Goal: Information Seeking & Learning: Find specific fact

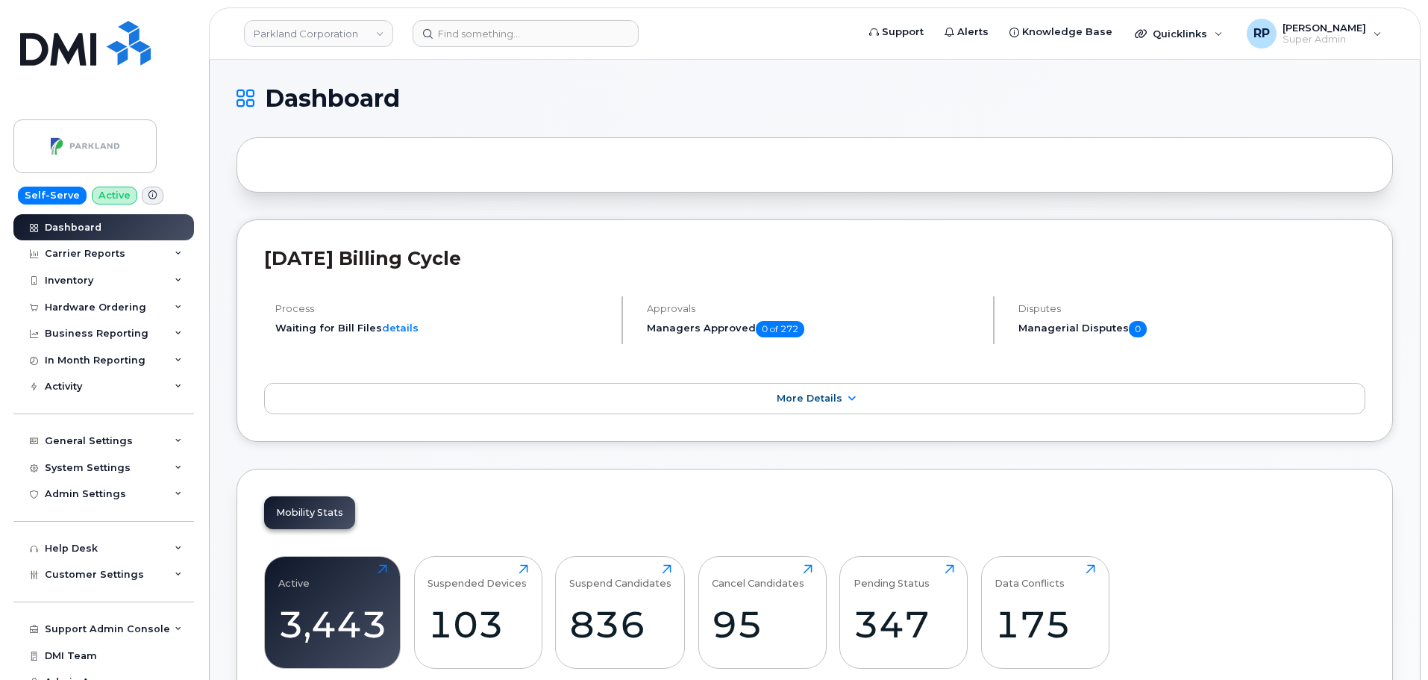
scroll to position [2043, 0]
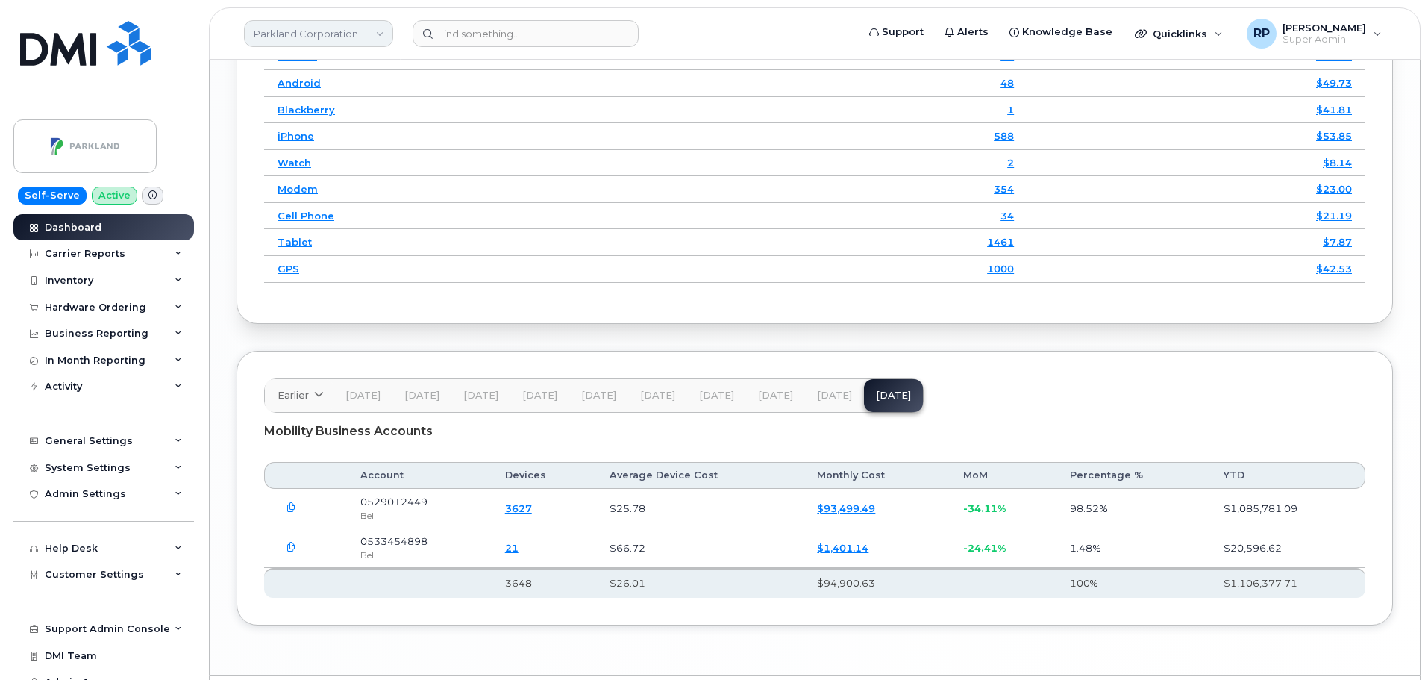
click at [270, 26] on link "Parkland Corporation" at bounding box center [318, 33] width 149 height 27
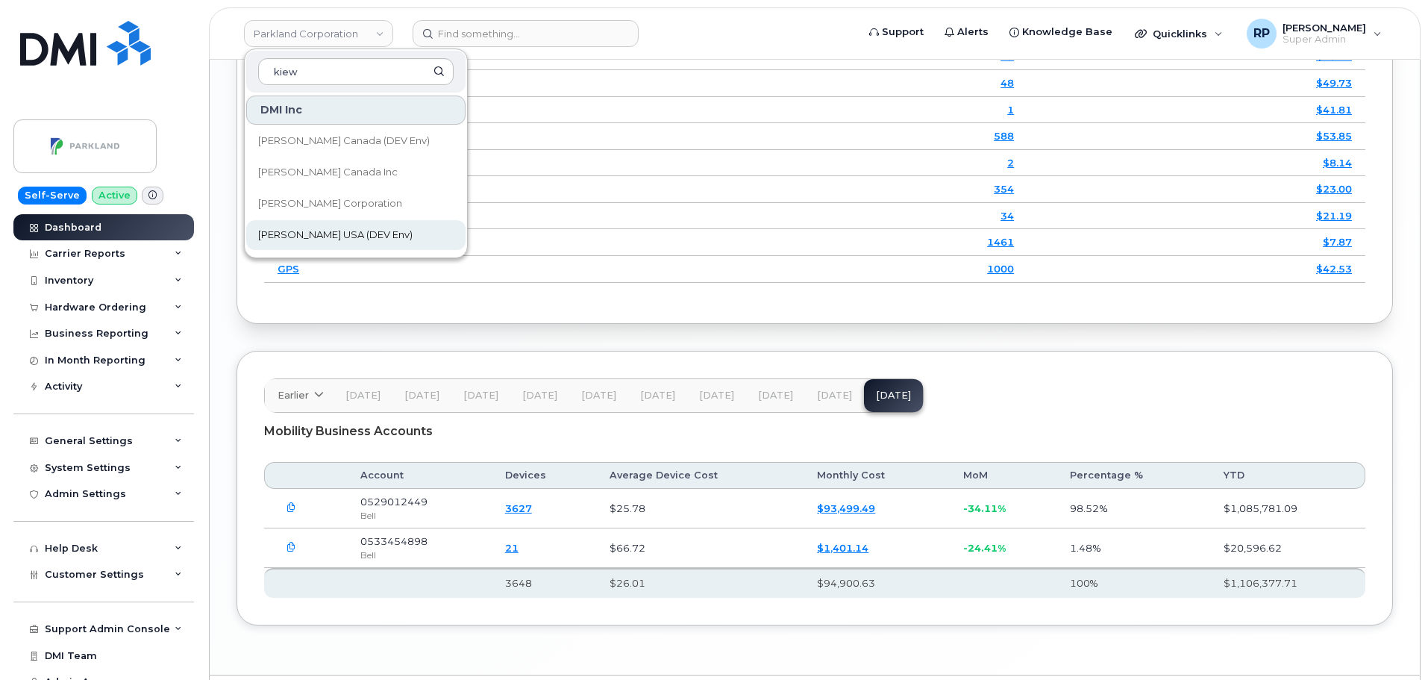
type input "kiew"
click at [310, 231] on span "[PERSON_NAME] USA (DEV Env)" at bounding box center [335, 235] width 154 height 15
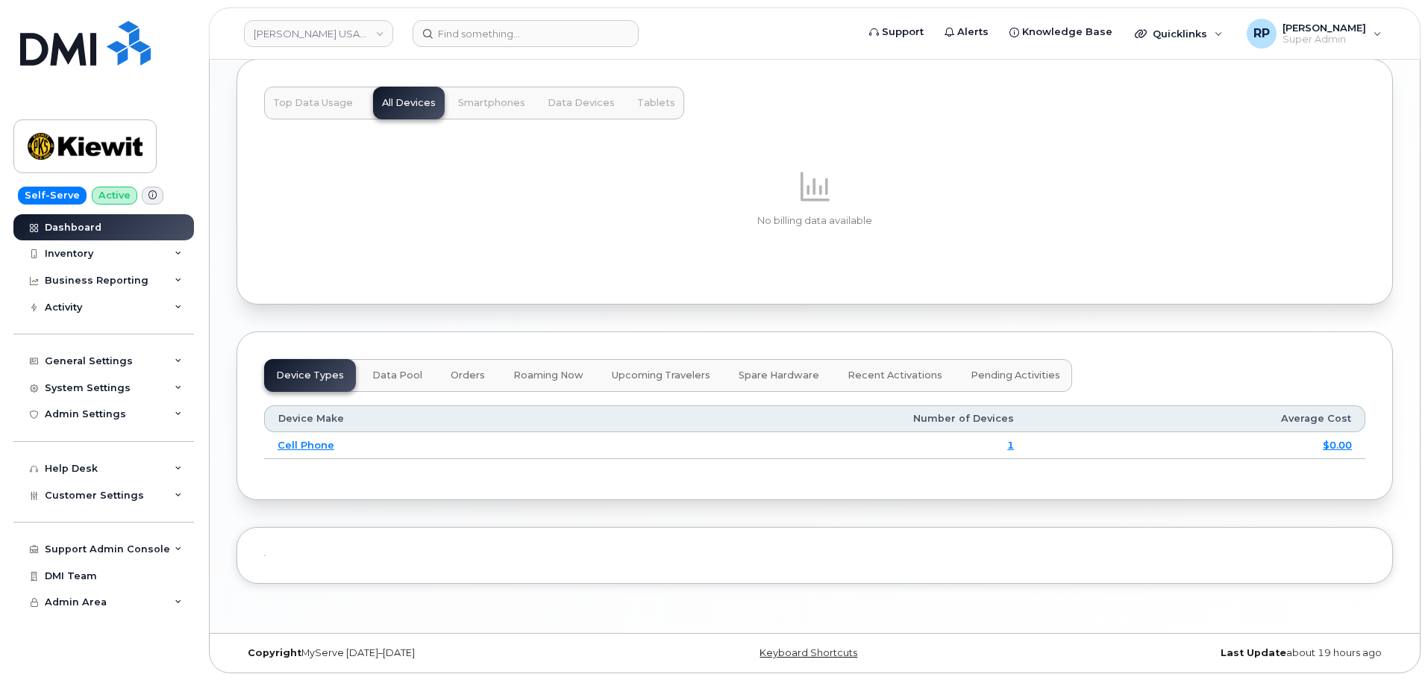
scroll to position [1257, 0]
click at [139, 285] on div "Business Reporting" at bounding box center [97, 281] width 104 height 12
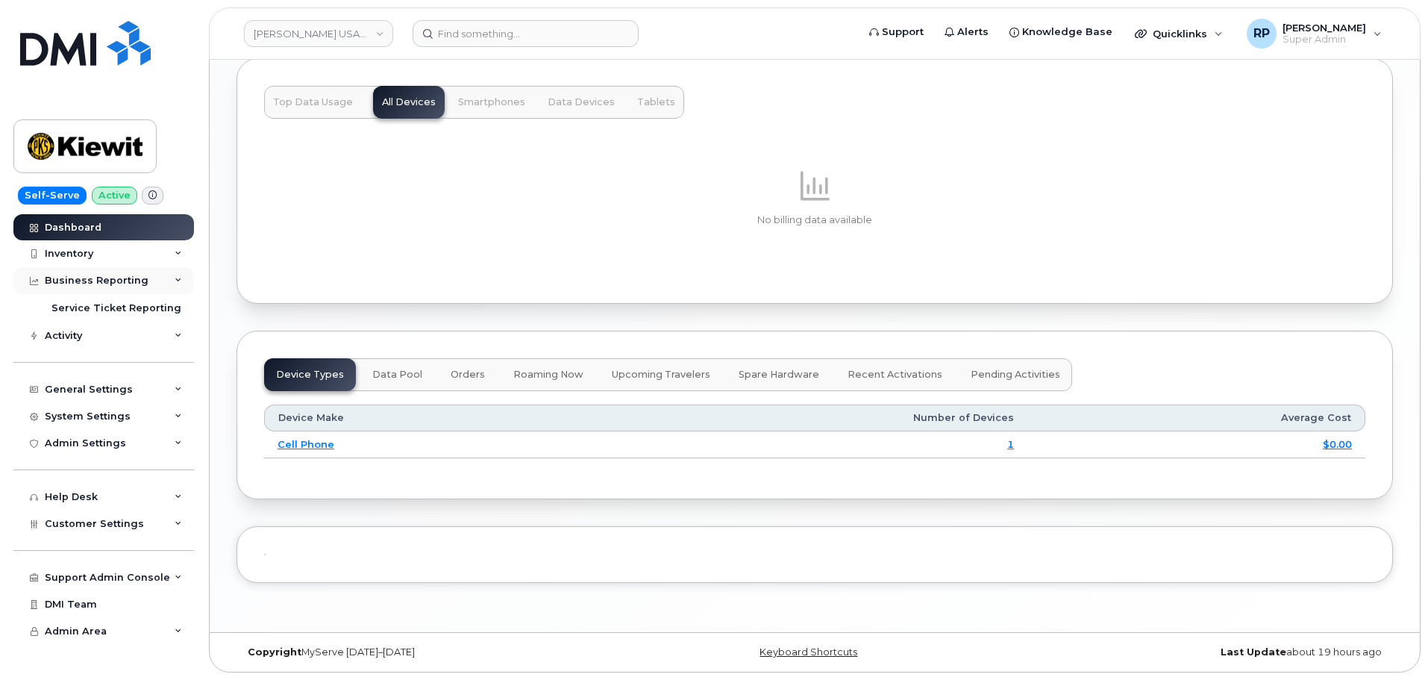
click at [129, 280] on div "Business Reporting" at bounding box center [97, 281] width 104 height 12
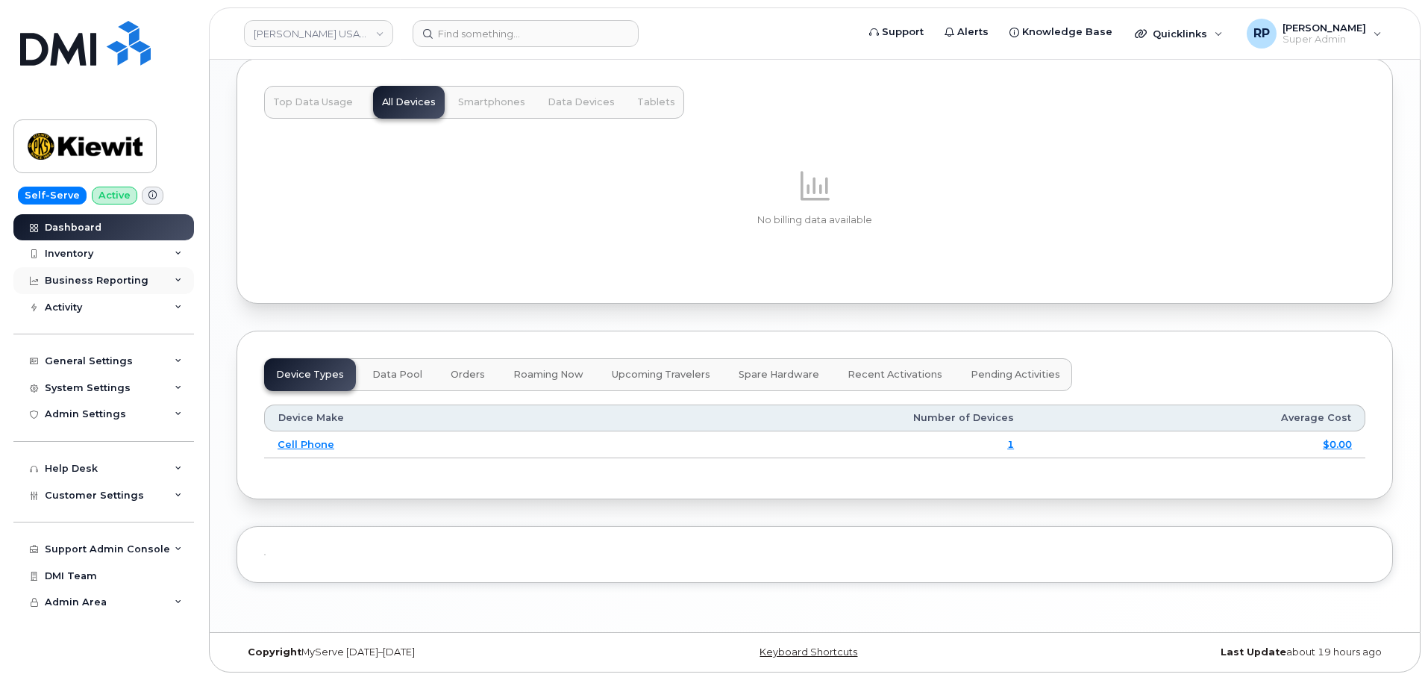
click at [129, 280] on div "Business Reporting" at bounding box center [97, 281] width 104 height 12
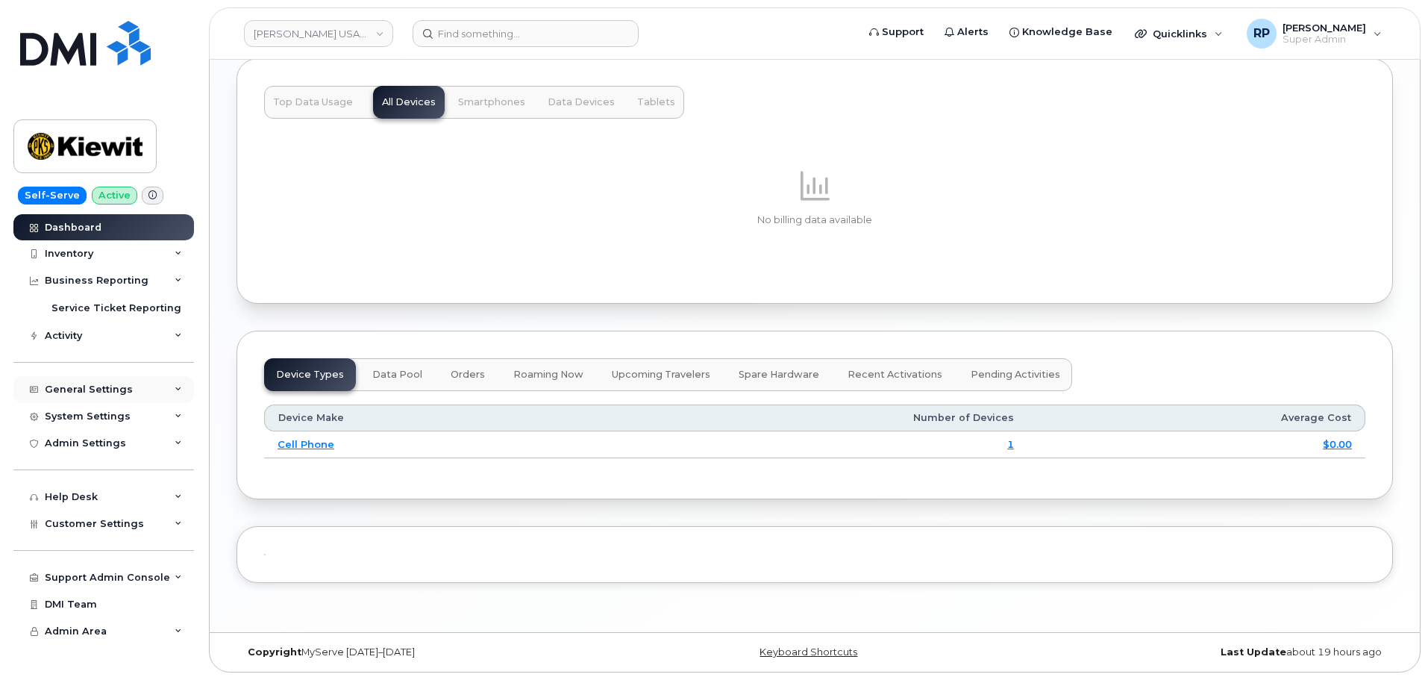
click at [134, 393] on div "General Settings" at bounding box center [103, 389] width 181 height 27
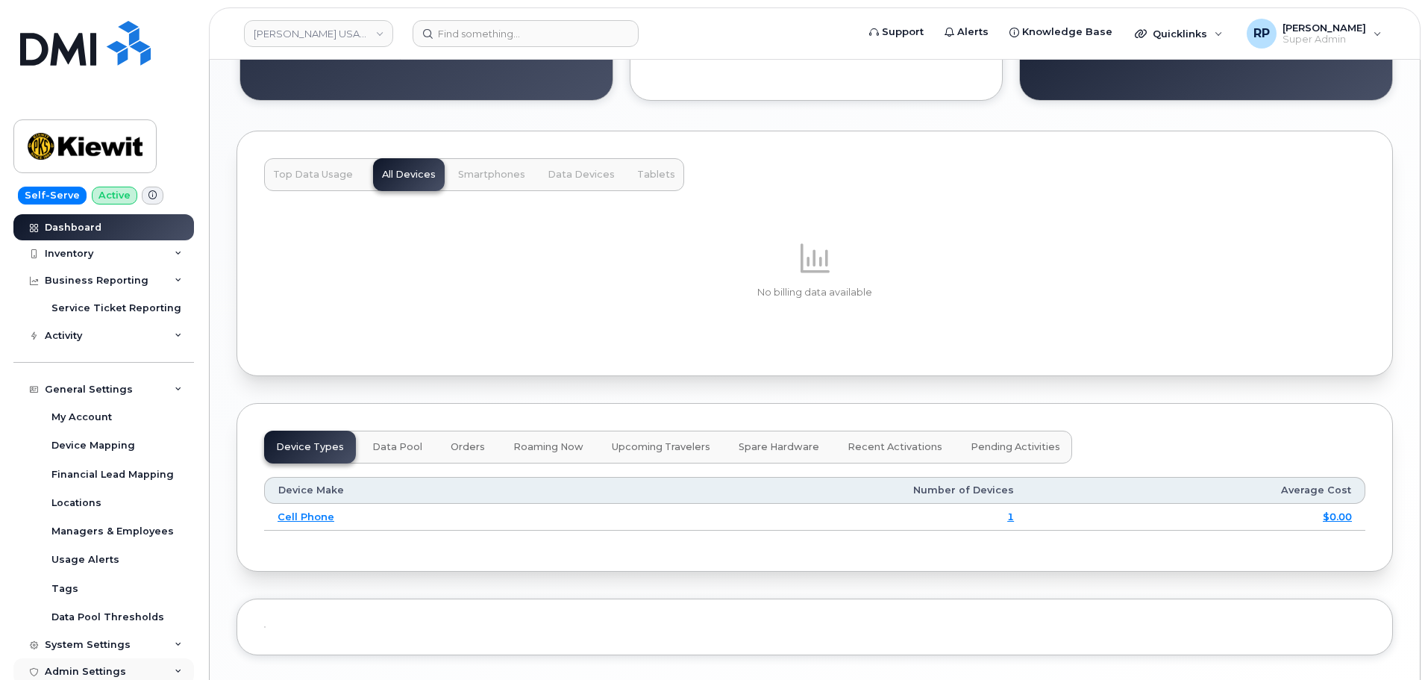
scroll to position [1132, 0]
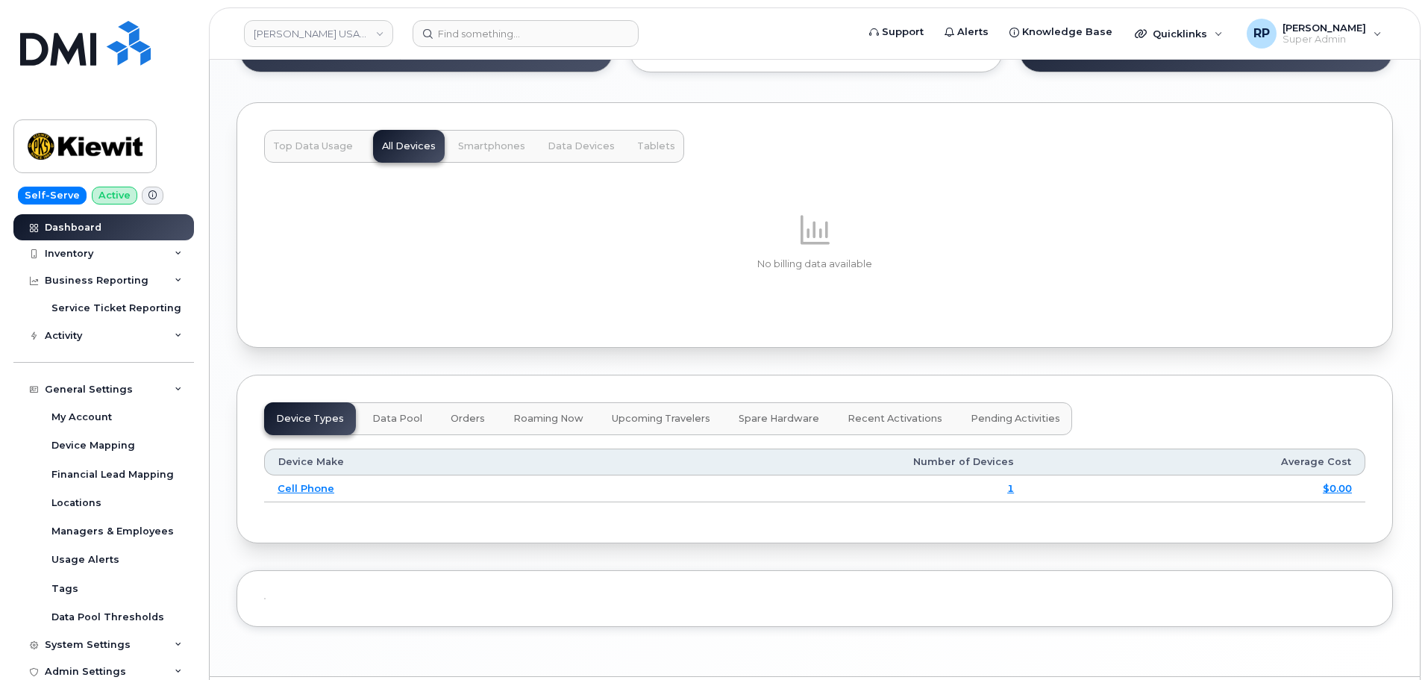
scroll to position [1257, 0]
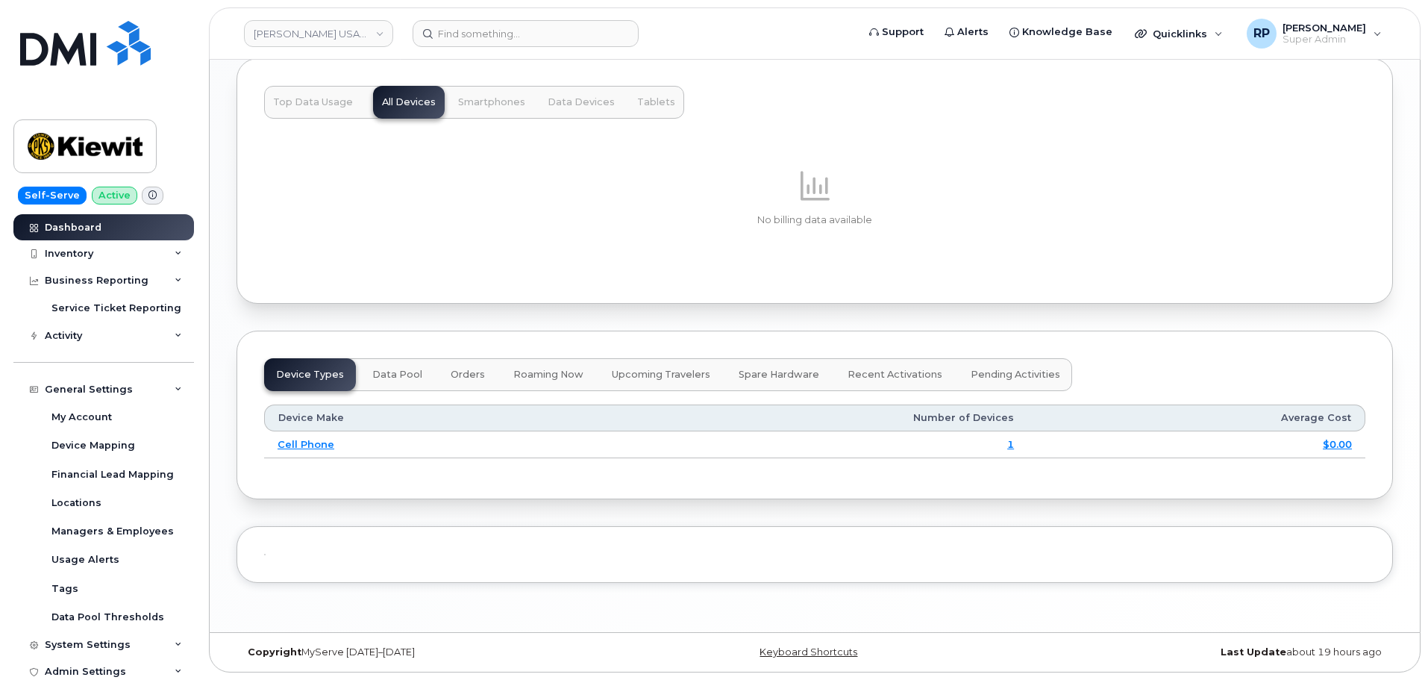
click at [169, 392] on div "General Settings" at bounding box center [103, 389] width 181 height 27
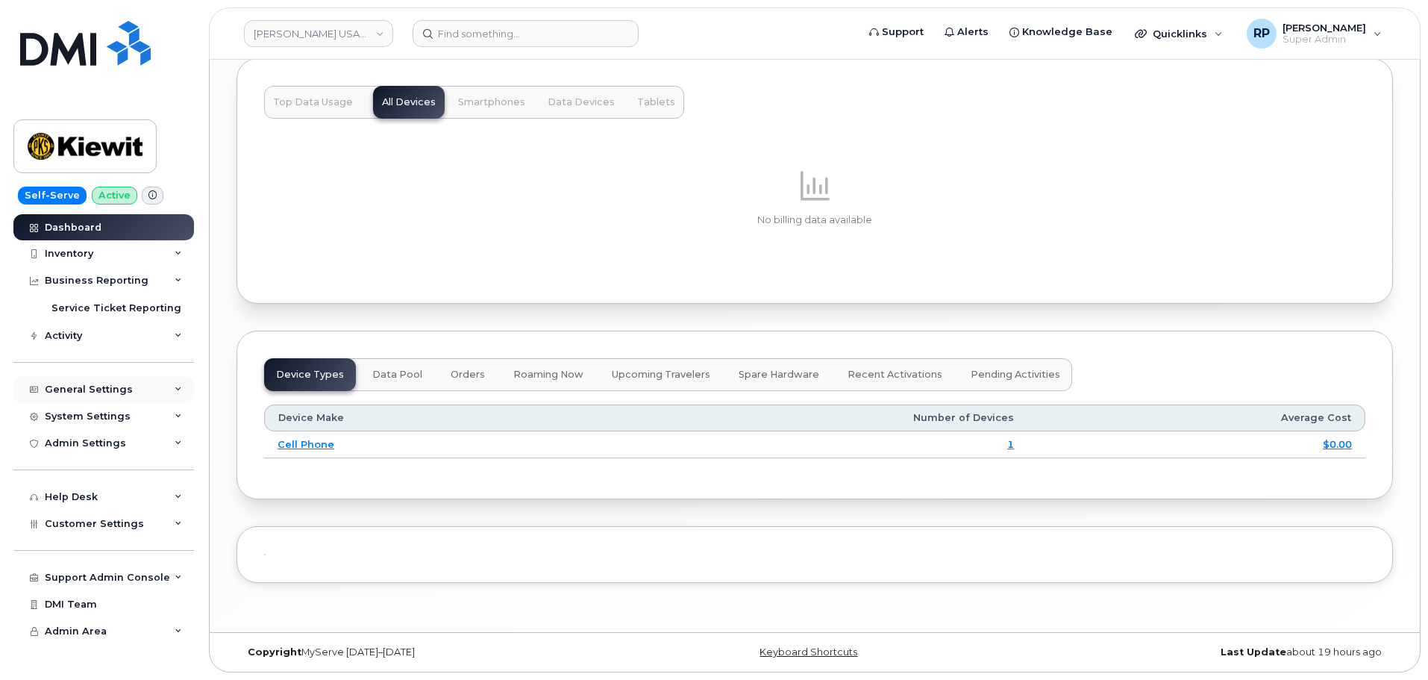
click at [169, 392] on div "General Settings" at bounding box center [103, 389] width 181 height 27
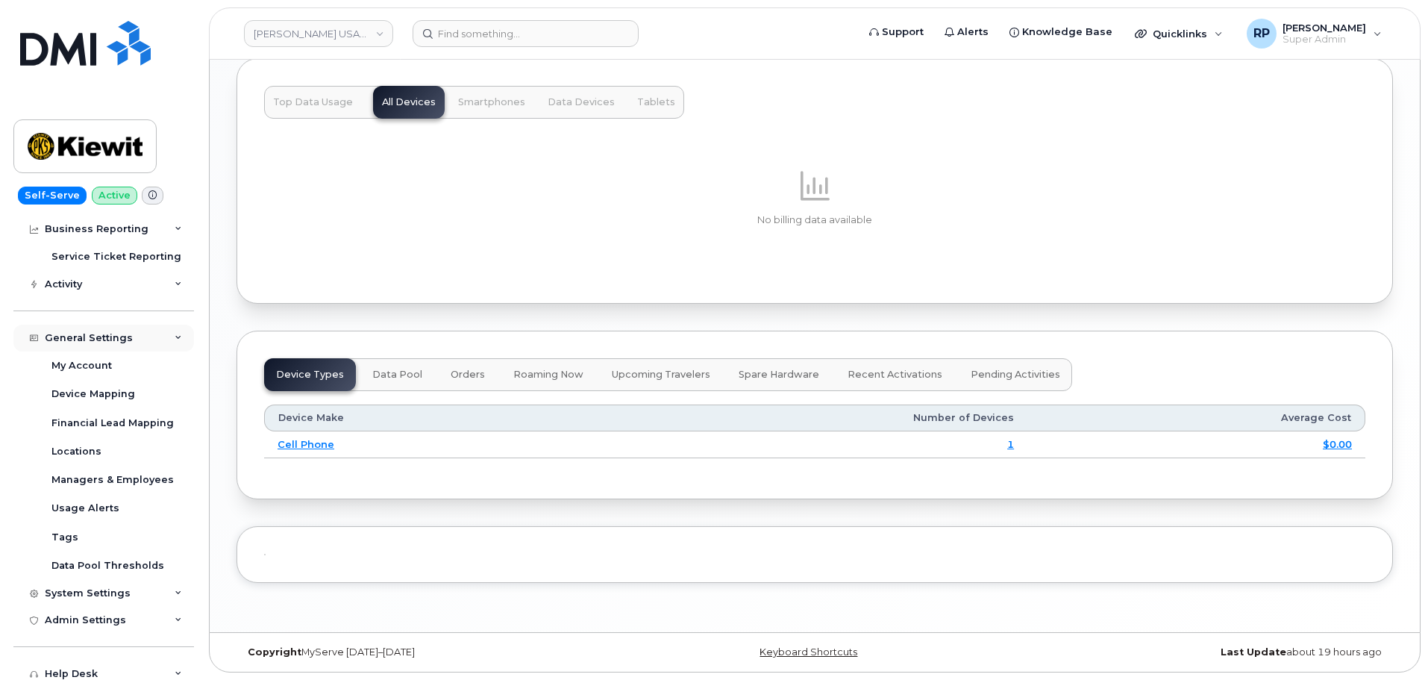
scroll to position [0, 0]
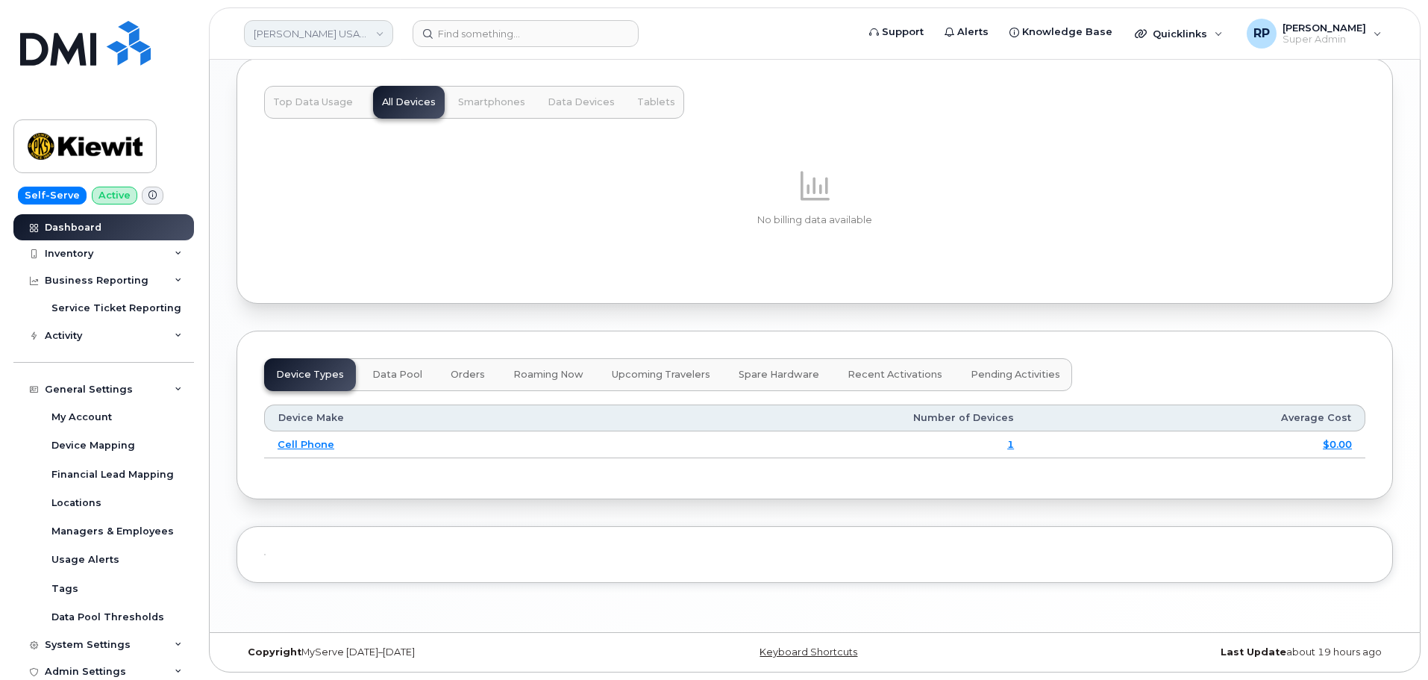
click at [362, 40] on link "[PERSON_NAME] USA (DEV Env)" at bounding box center [318, 33] width 149 height 27
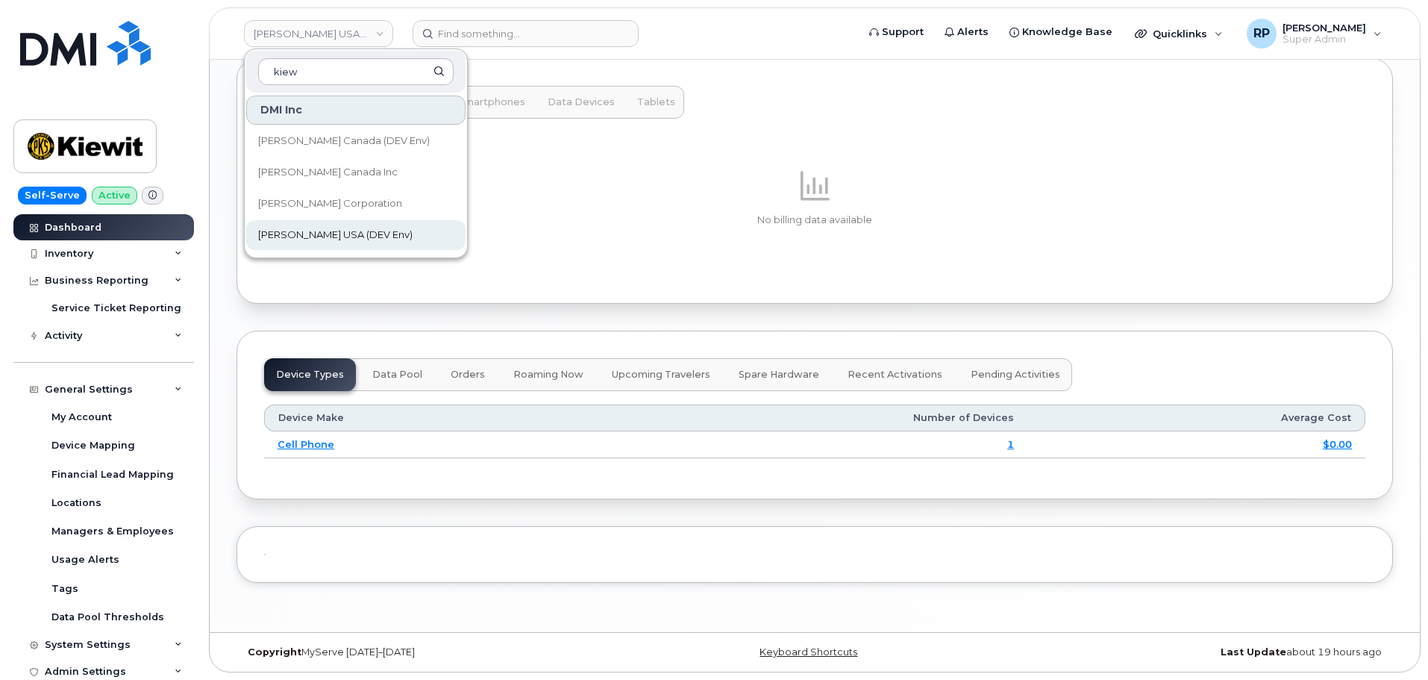
type input "kiew"
click at [365, 234] on link "[PERSON_NAME] USA (DEV Env)" at bounding box center [355, 235] width 219 height 30
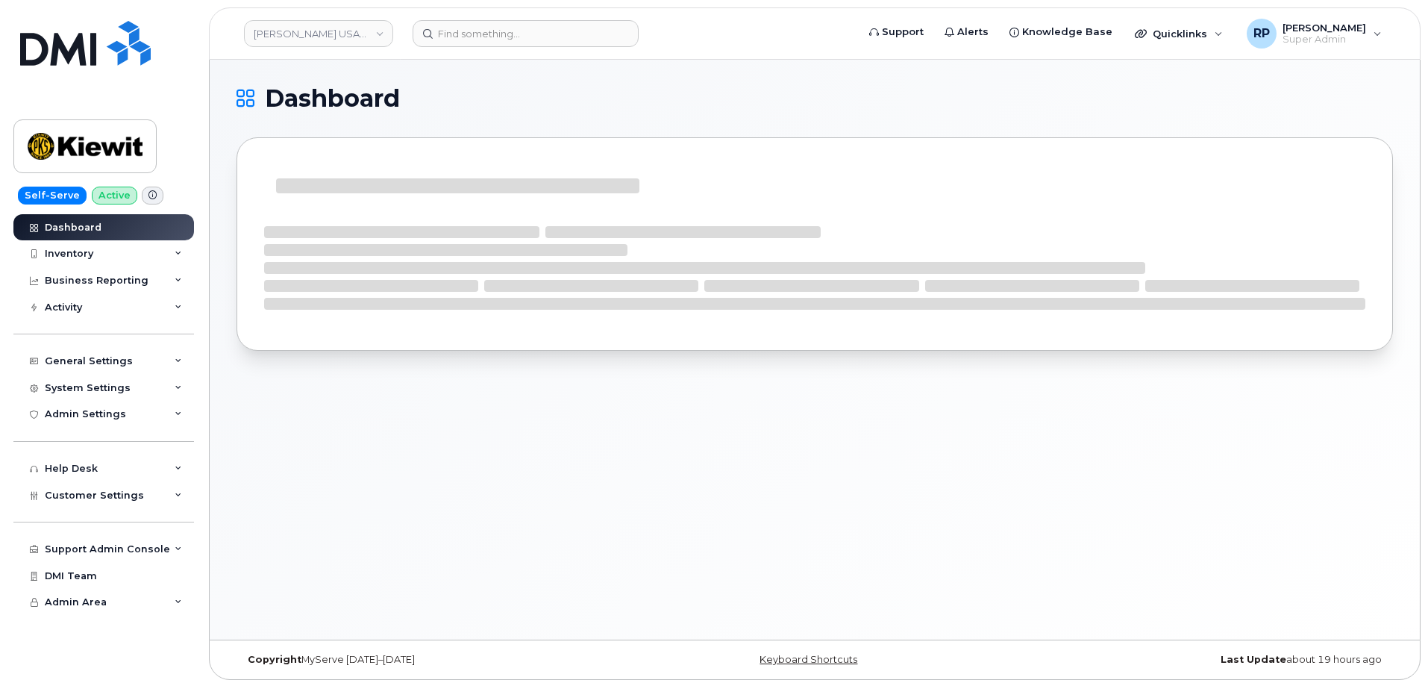
click at [1004, 442] on div "Dashboard" at bounding box center [815, 350] width 1210 height 580
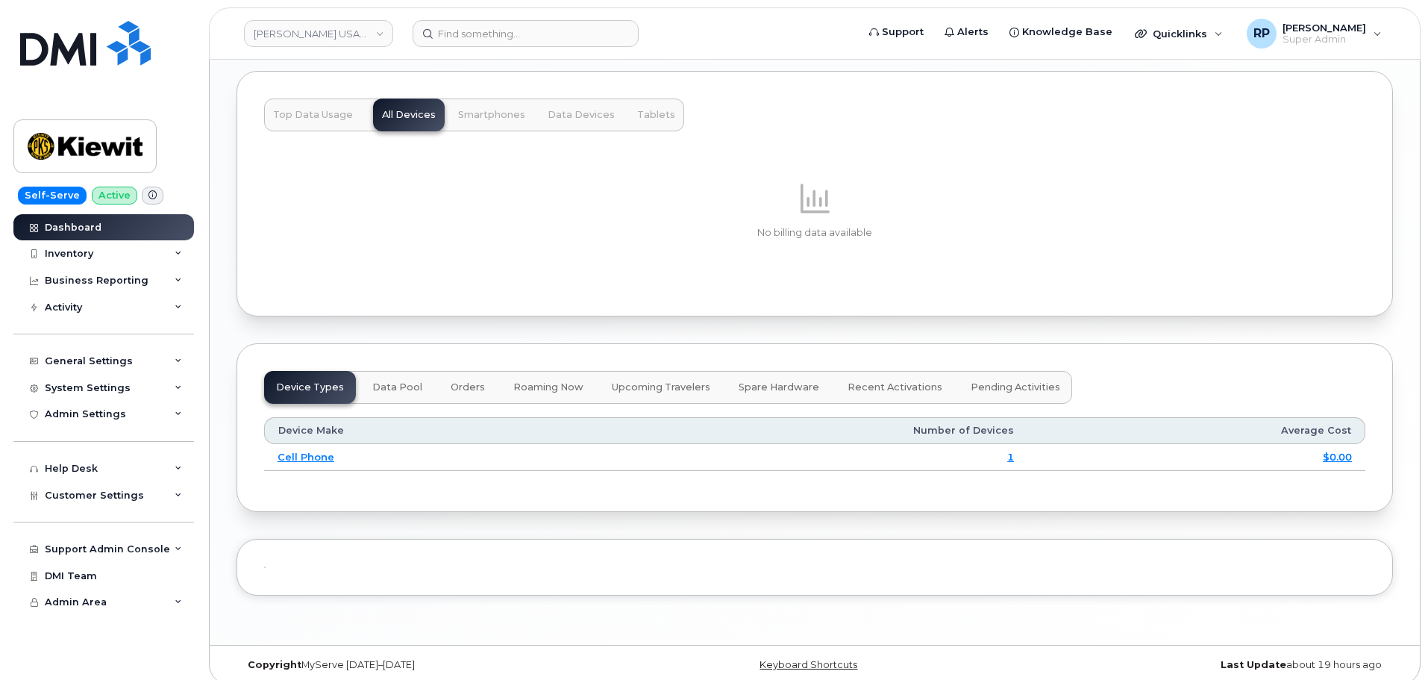
scroll to position [1119, 0]
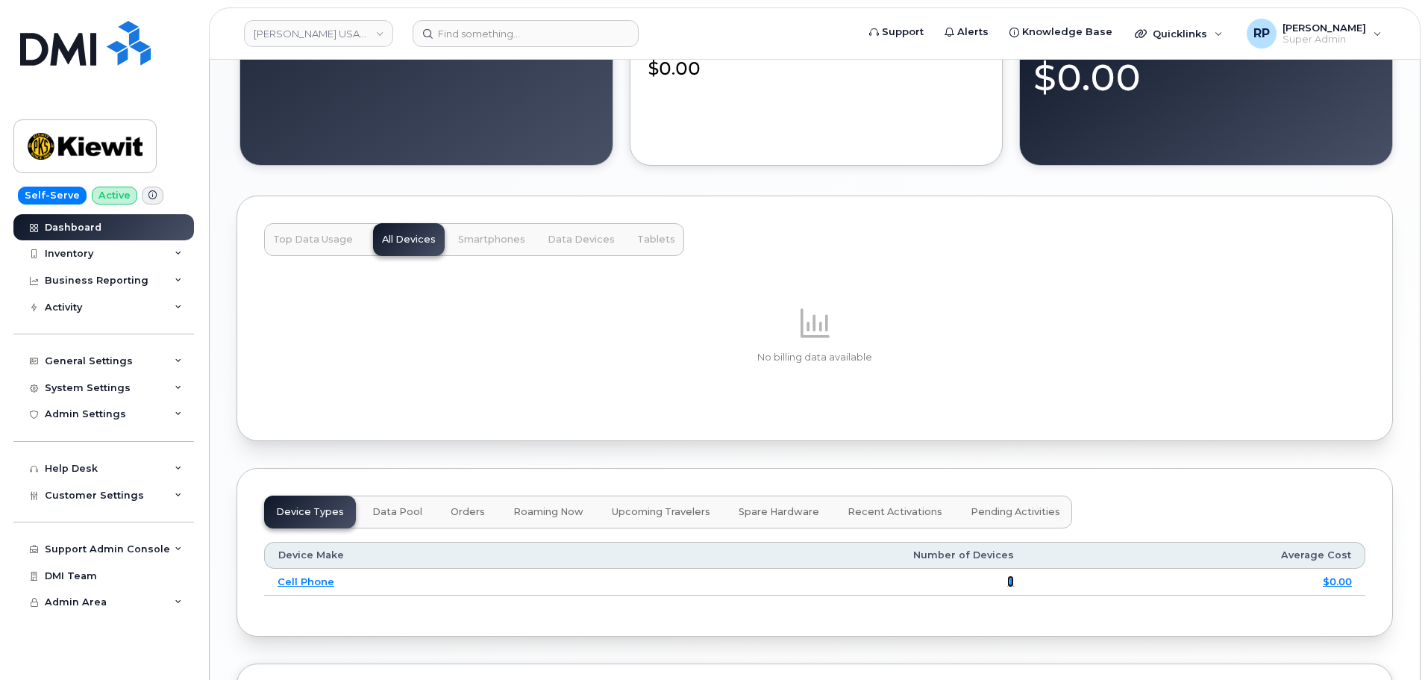
click at [1013, 578] on link "1" at bounding box center [1010, 581] width 7 height 12
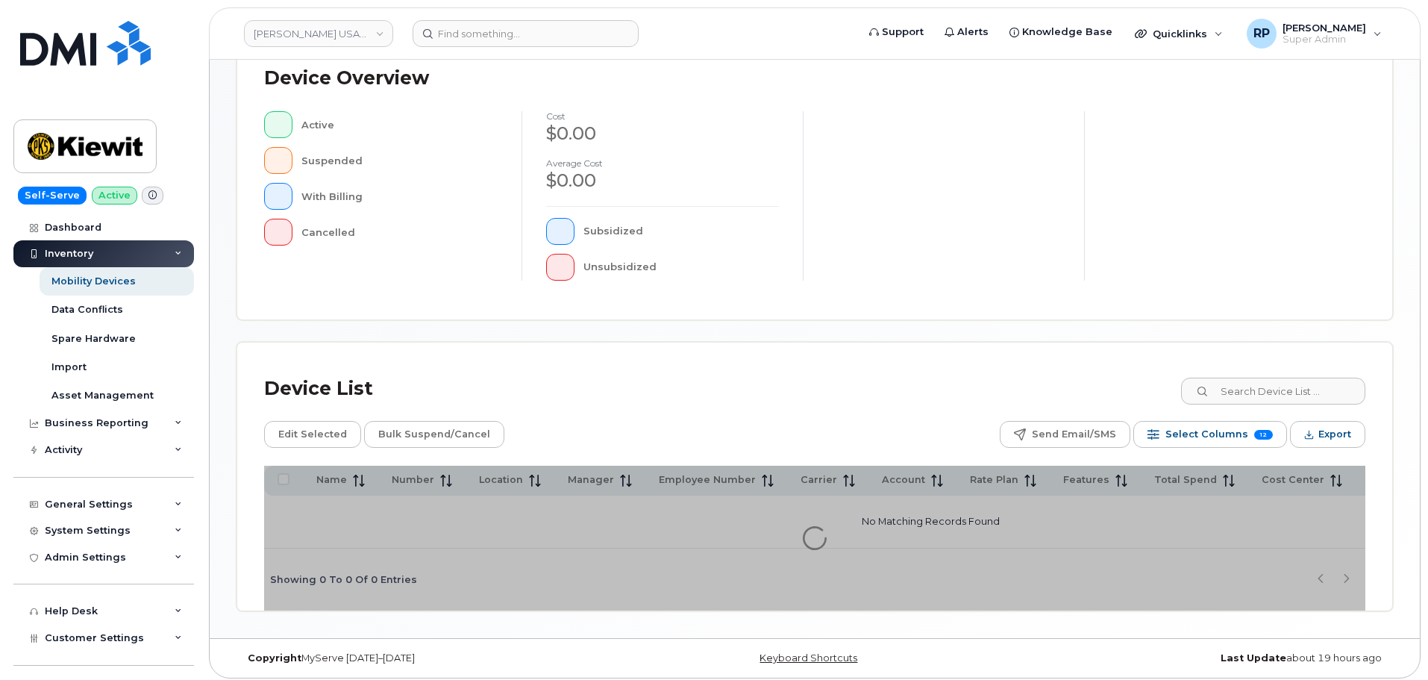
scroll to position [351, 0]
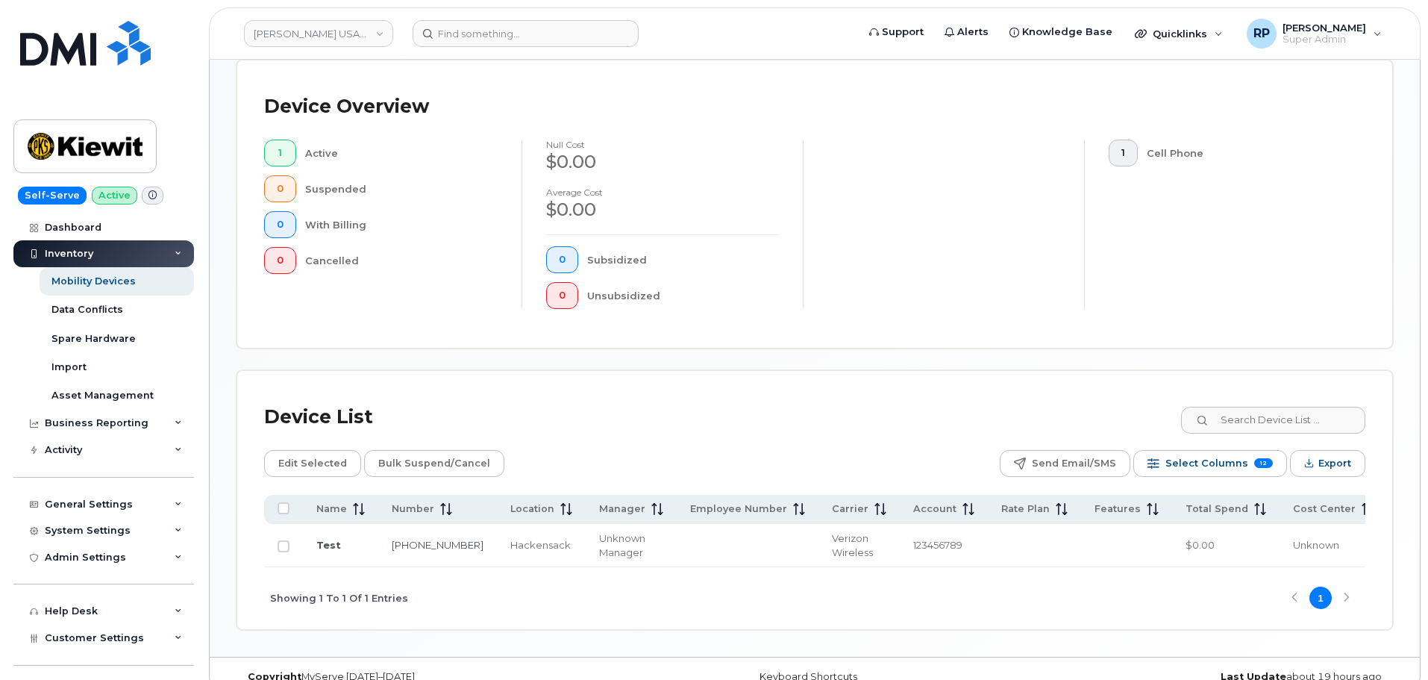
scroll to position [367, 0]
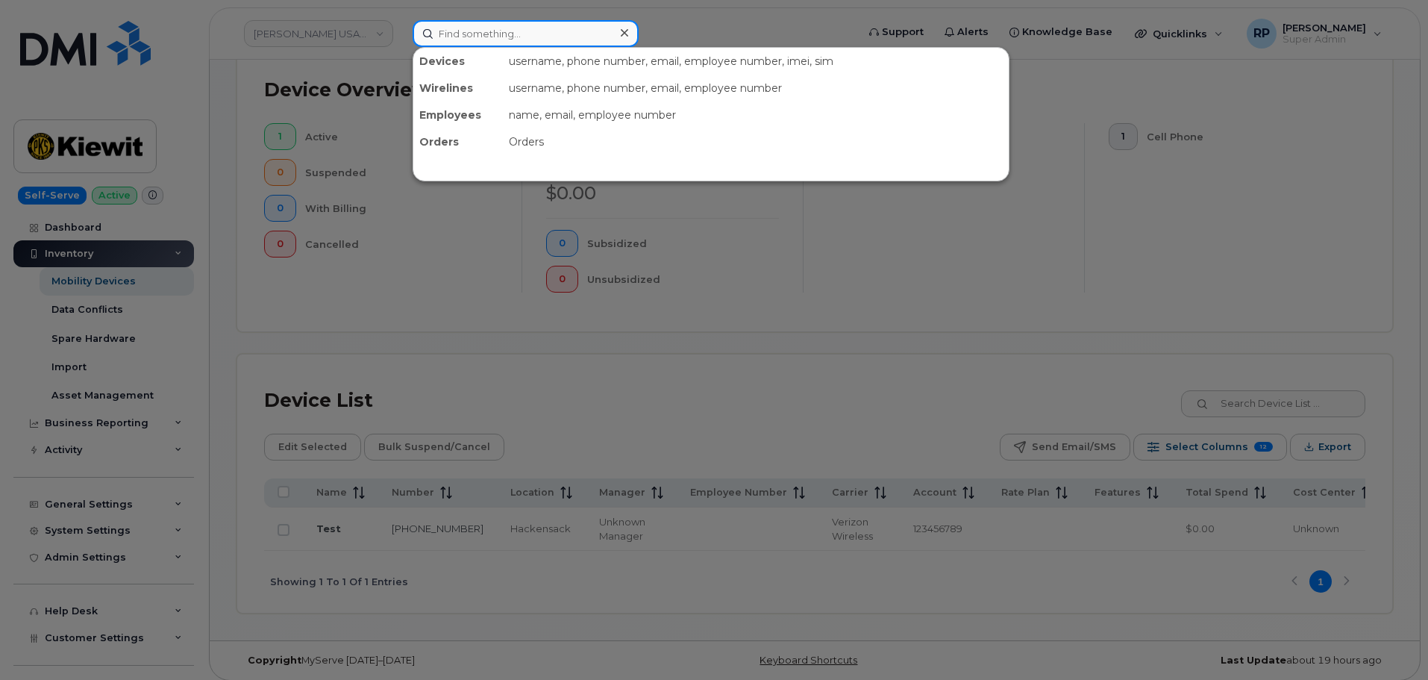
click at [512, 36] on input at bounding box center [526, 33] width 226 height 27
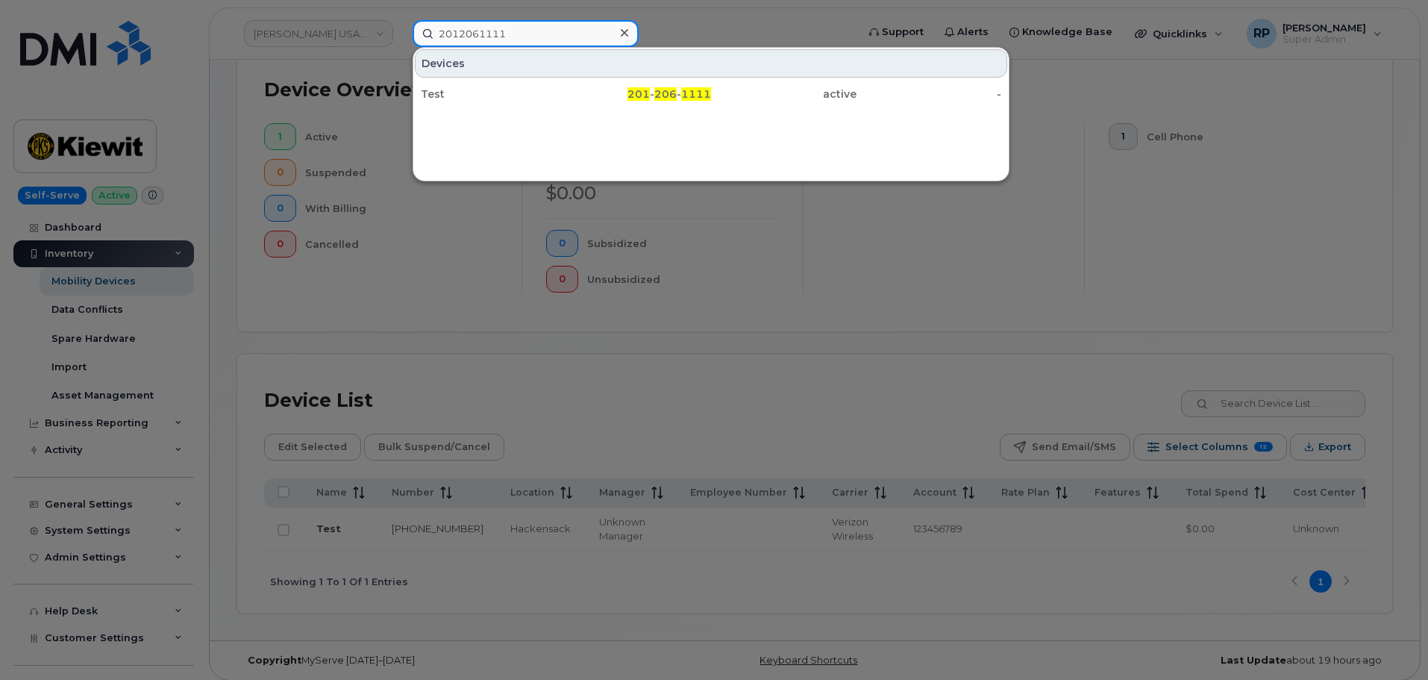
type input "2012061111"
click at [574, 557] on div at bounding box center [714, 340] width 1428 height 680
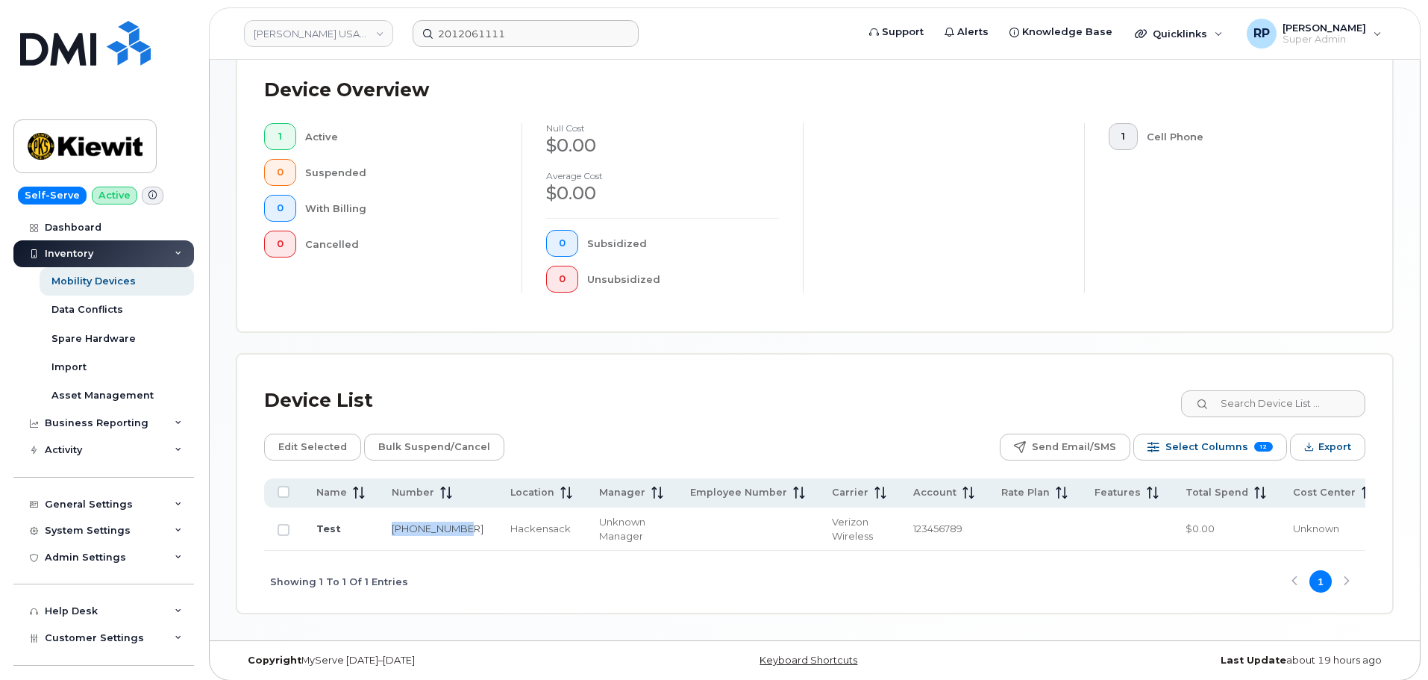
drag, startPoint x: 389, startPoint y: 519, endPoint x: 475, endPoint y: 525, distance: 86.0
click at [454, 521] on td "201-206-1111" at bounding box center [437, 528] width 119 height 43
click at [497, 535] on td "Hackensack" at bounding box center [541, 528] width 89 height 43
